Goal: Navigation & Orientation: Find specific page/section

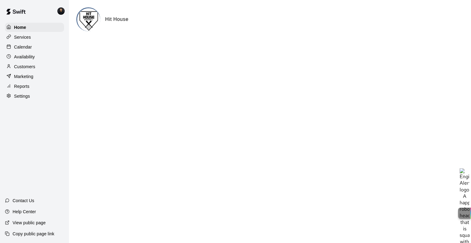
click at [28, 46] on p "Calendar" at bounding box center [23, 47] width 18 height 6
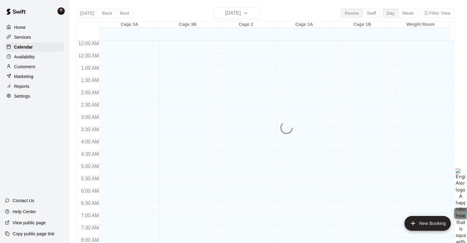
scroll to position [304, 0]
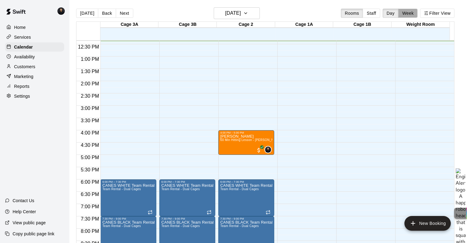
click at [417, 10] on button "Week" at bounding box center [407, 13] width 19 height 9
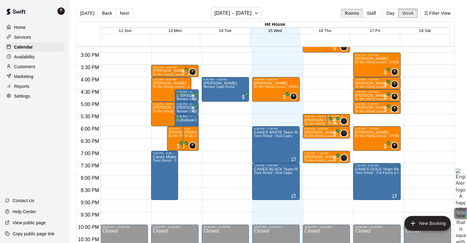
scroll to position [363, 0]
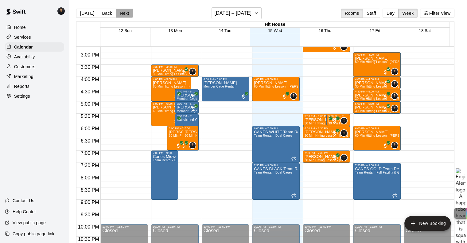
click at [125, 14] on button "Next" at bounding box center [124, 13] width 17 height 9
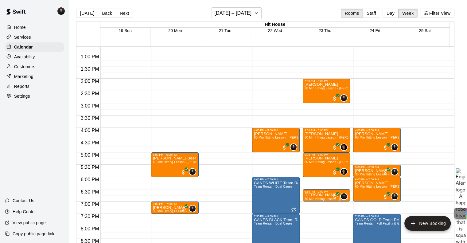
scroll to position [312, 0]
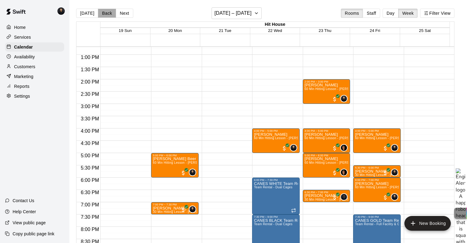
click at [109, 11] on button "Back" at bounding box center [107, 13] width 18 height 9
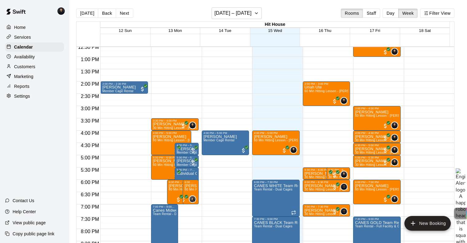
scroll to position [310, 0]
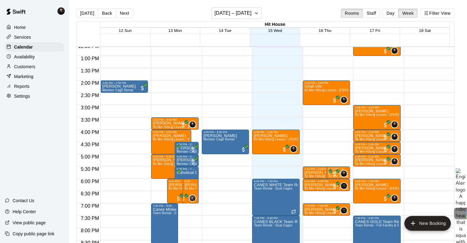
click at [400, 174] on div at bounding box center [378, 175] width 50 height 6
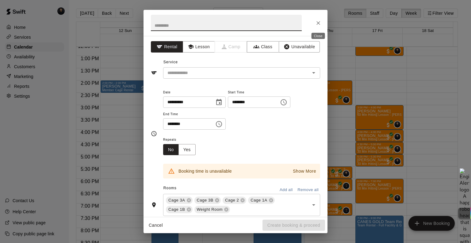
click at [319, 24] on icon "Close" at bounding box center [319, 23] width 6 height 6
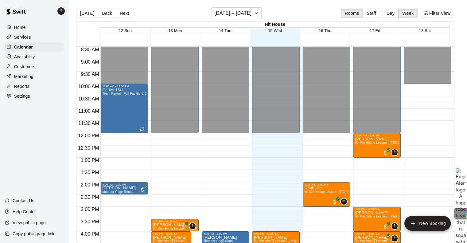
scroll to position [188, 0]
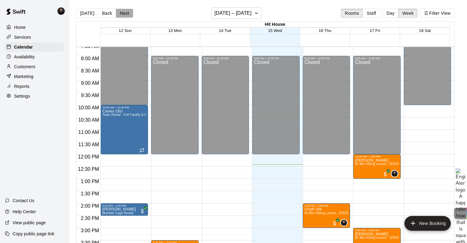
click at [118, 14] on button "Next" at bounding box center [124, 13] width 17 height 9
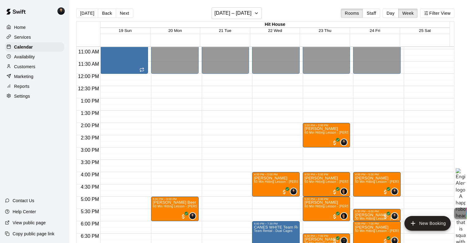
scroll to position [263, 0]
